Goal: Information Seeking & Learning: Compare options

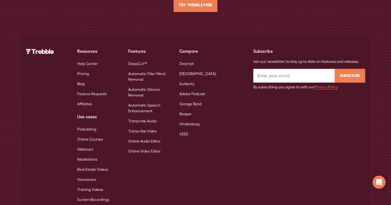
scroll to position [1992, 0]
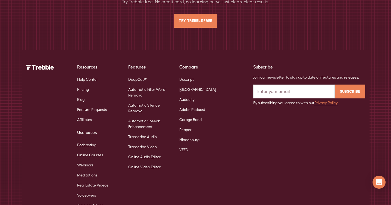
click at [138, 74] on link "DeepCut™" at bounding box center [137, 79] width 19 height 10
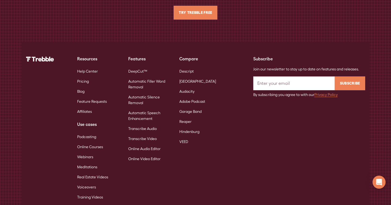
scroll to position [3655, 0]
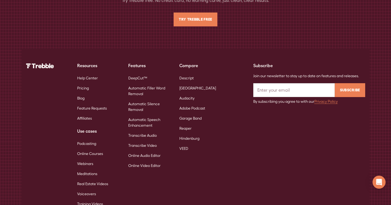
click at [143, 83] on link "Automatic Filler Word Removal" at bounding box center [149, 91] width 42 height 16
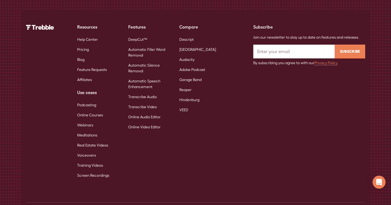
scroll to position [2049, 0]
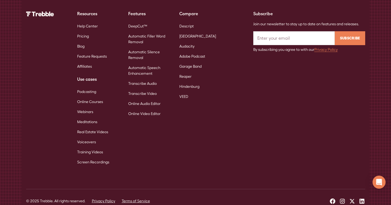
click at [144, 89] on link "Transcribe Video" at bounding box center [142, 94] width 29 height 10
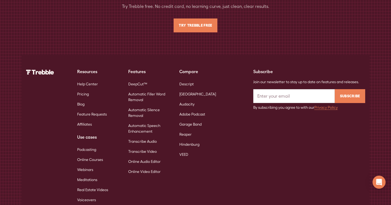
scroll to position [2348, 0]
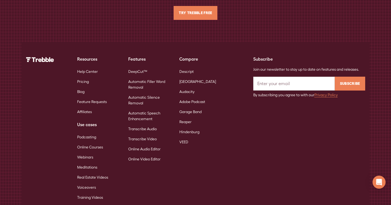
click at [149, 154] on link "Online Video Editor" at bounding box center [144, 159] width 32 height 10
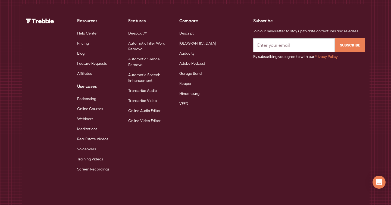
scroll to position [2431, 0]
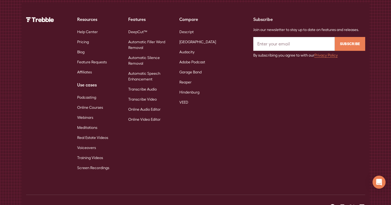
click at [140, 27] on link "DeepCut™" at bounding box center [137, 32] width 19 height 10
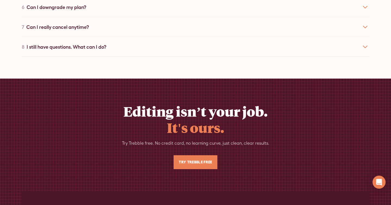
scroll to position [3644, 0]
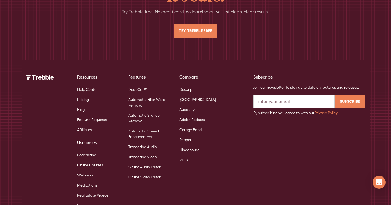
click at [38, 75] on img at bounding box center [40, 77] width 28 height 5
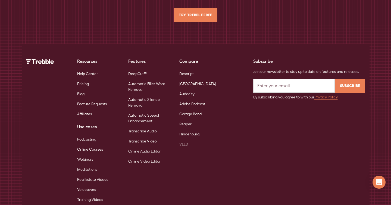
scroll to position [3664, 0]
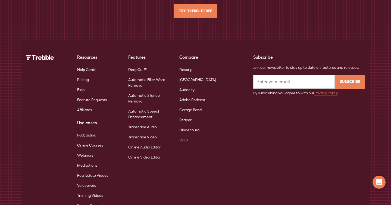
click at [89, 160] on link "Meditations" at bounding box center [87, 165] width 20 height 10
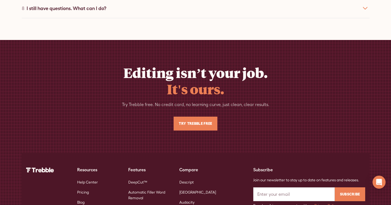
scroll to position [1905, 0]
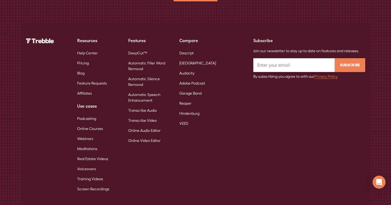
click at [94, 174] on link "Training Videos" at bounding box center [90, 179] width 26 height 10
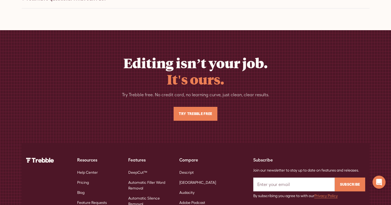
scroll to position [1796, 0]
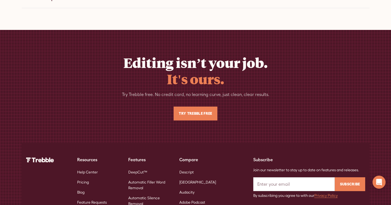
click at [184, 167] on link "Descript" at bounding box center [186, 172] width 14 height 10
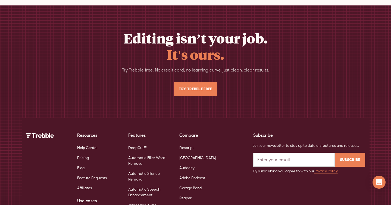
scroll to position [2719, 0]
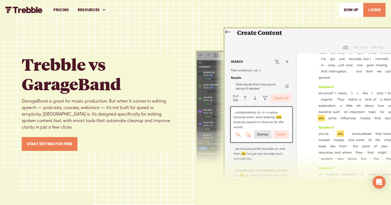
scroll to position [2553, 0]
